Goal: Task Accomplishment & Management: Manage account settings

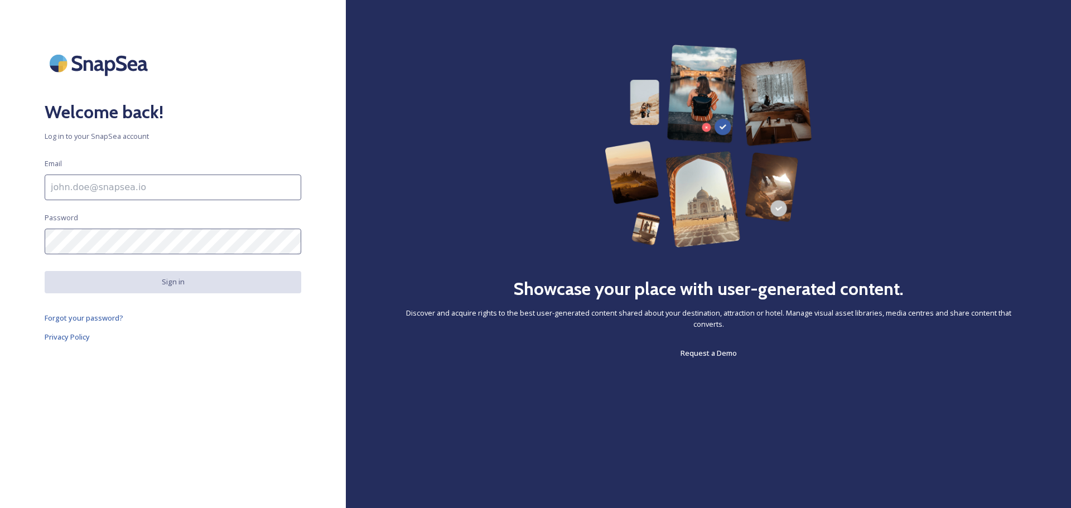
click at [189, 188] on input at bounding box center [173, 188] width 256 height 26
click at [64, 188] on input at bounding box center [173, 188] width 256 height 26
click at [67, 186] on input at bounding box center [173, 188] width 256 height 26
click at [57, 186] on input at bounding box center [173, 188] width 256 height 26
drag, startPoint x: 12, startPoint y: 166, endPoint x: 265, endPoint y: 182, distance: 253.6
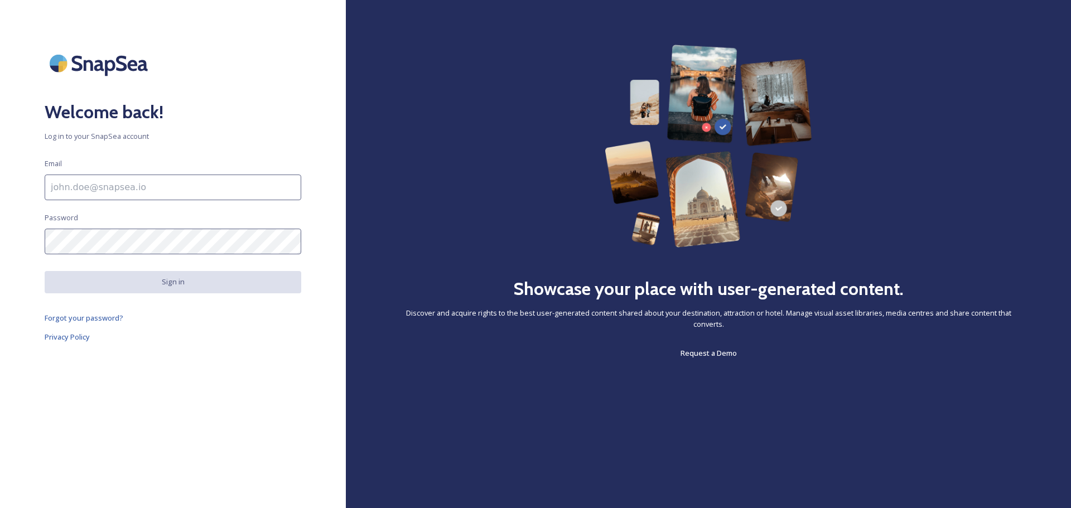
click at [267, 182] on input at bounding box center [173, 188] width 256 height 26
click at [149, 192] on input at bounding box center [173, 188] width 256 height 26
type input "[PERSON_NAME][EMAIL_ADDRESS][PERSON_NAME][DOMAIN_NAME]"
click at [214, 186] on input at bounding box center [173, 188] width 256 height 26
click at [150, 185] on input at bounding box center [173, 188] width 256 height 26
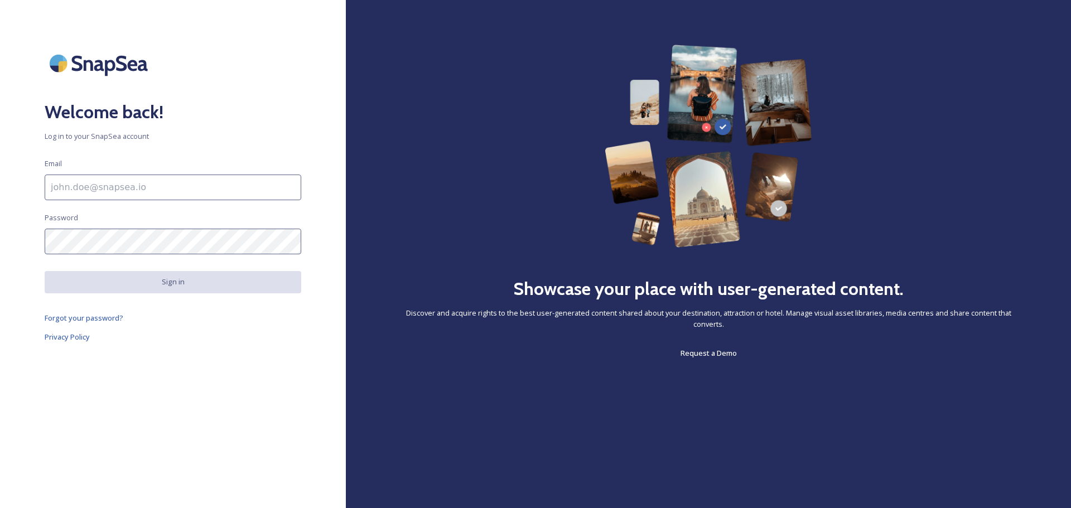
click at [183, 174] on div "Welcome back! Log in to your SnapSea account Email Password Sign in Forgot your…" at bounding box center [173, 254] width 346 height 419
click at [86, 183] on input at bounding box center [173, 188] width 256 height 26
